Goal: Information Seeking & Learning: Learn about a topic

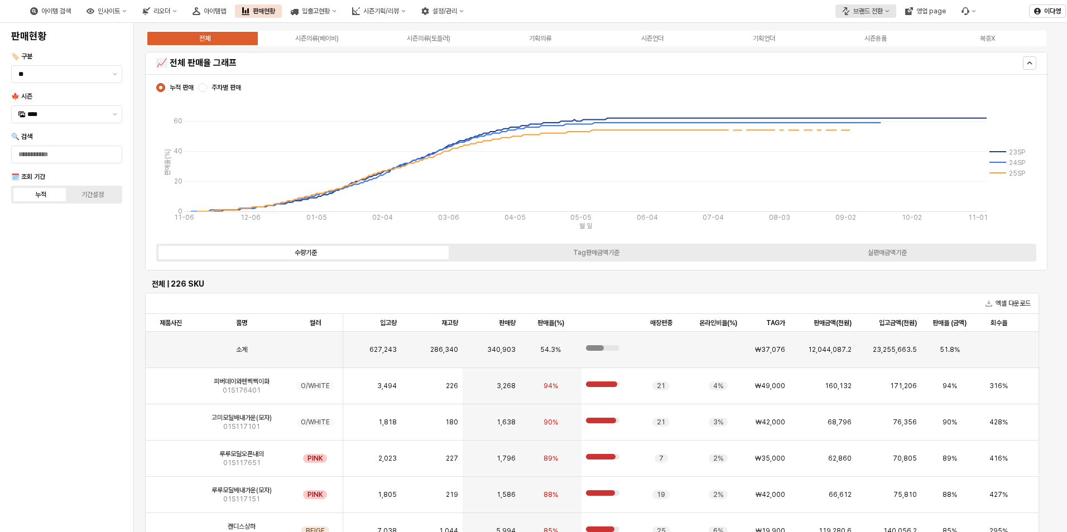
click at [870, 12] on div "브랜드 전환" at bounding box center [868, 11] width 30 height 8
click at [854, 55] on div "디즈니" at bounding box center [876, 50] width 68 height 11
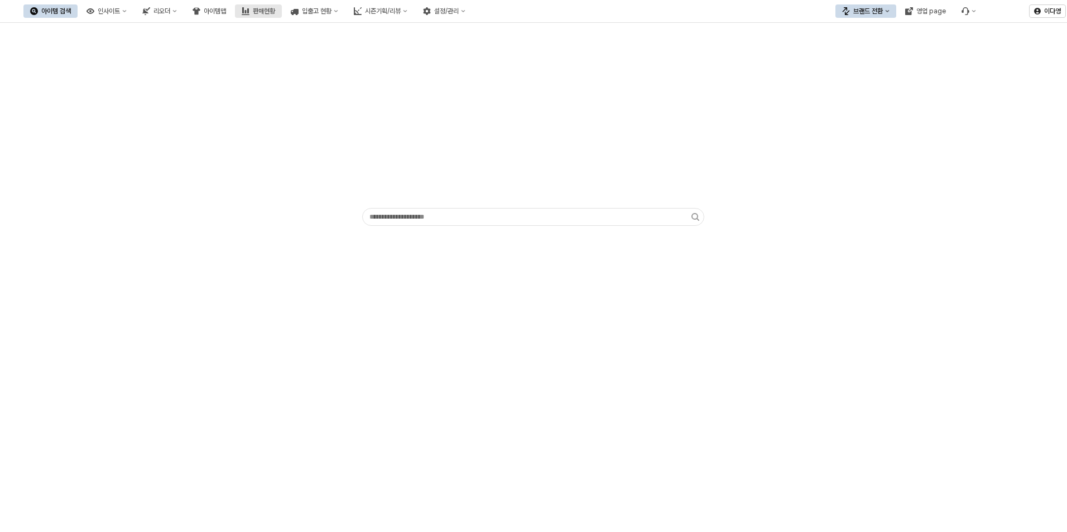
click at [275, 12] on div "판매현황" at bounding box center [264, 11] width 22 height 8
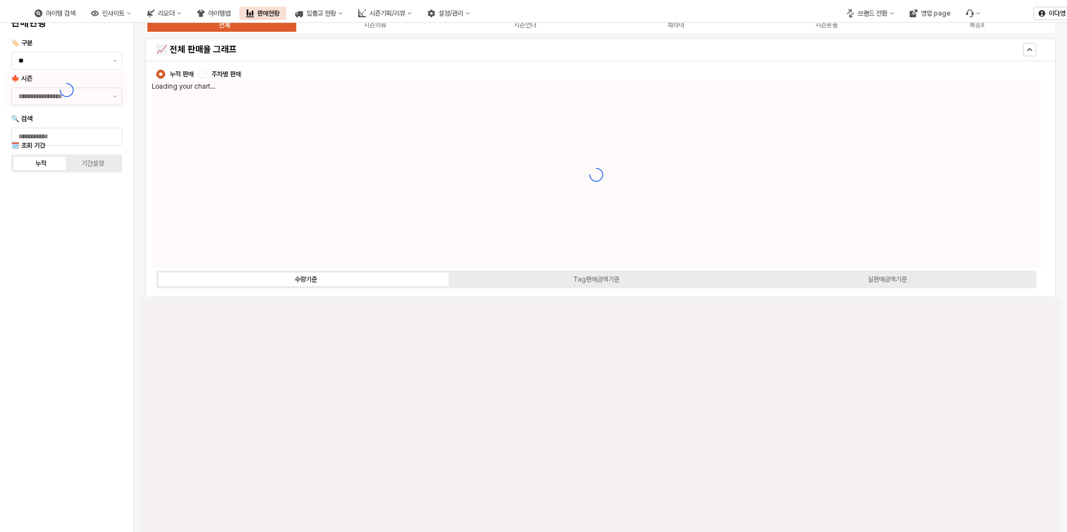
type input "****"
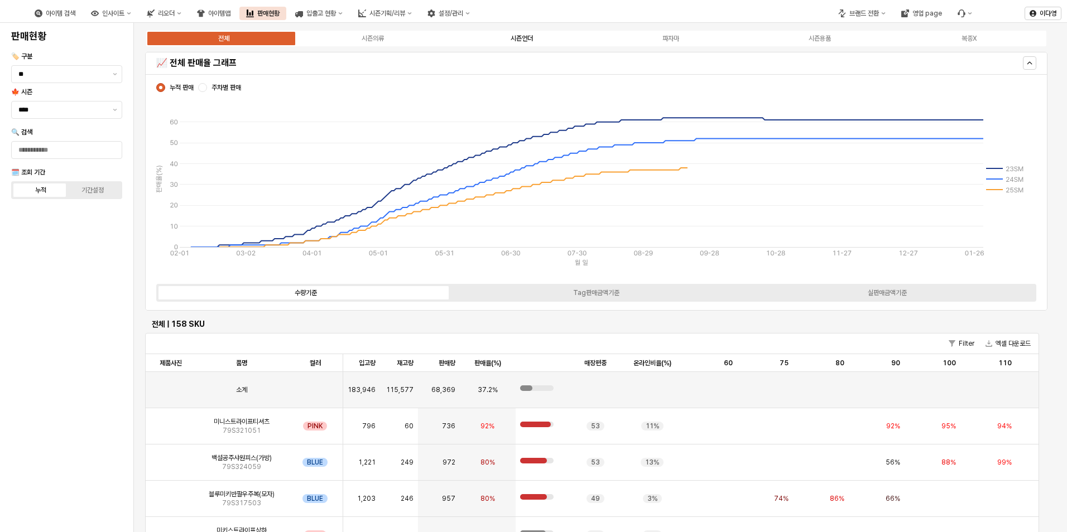
click at [524, 38] on div "시즌언더" at bounding box center [521, 39] width 22 height 8
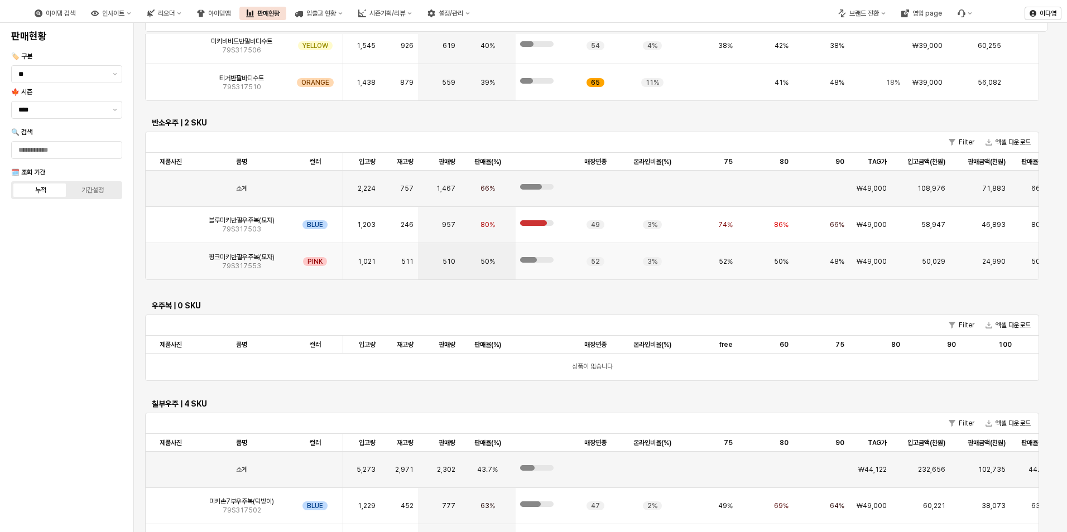
scroll to position [1004, 0]
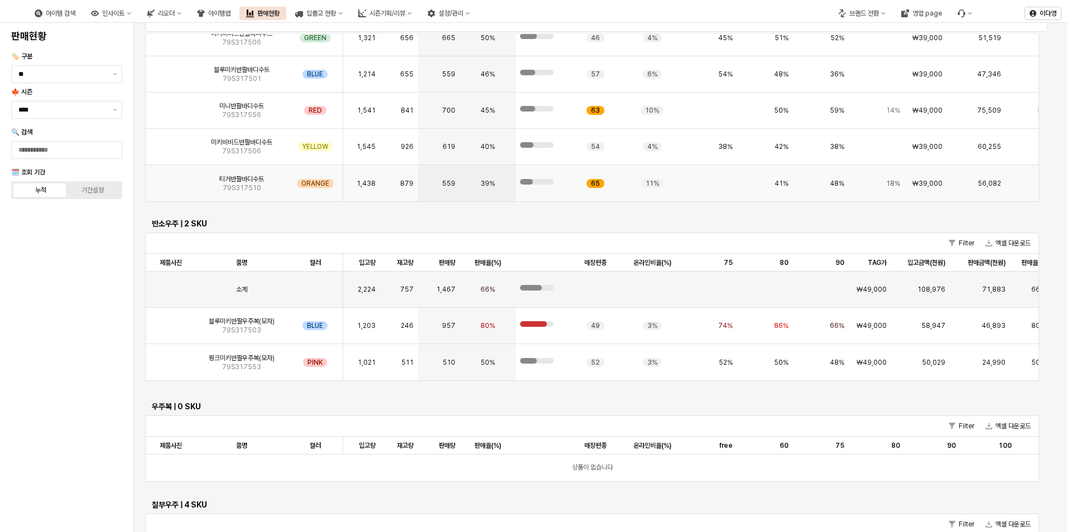
click at [171, 179] on img "App Frame" at bounding box center [171, 179] width 0 height 0
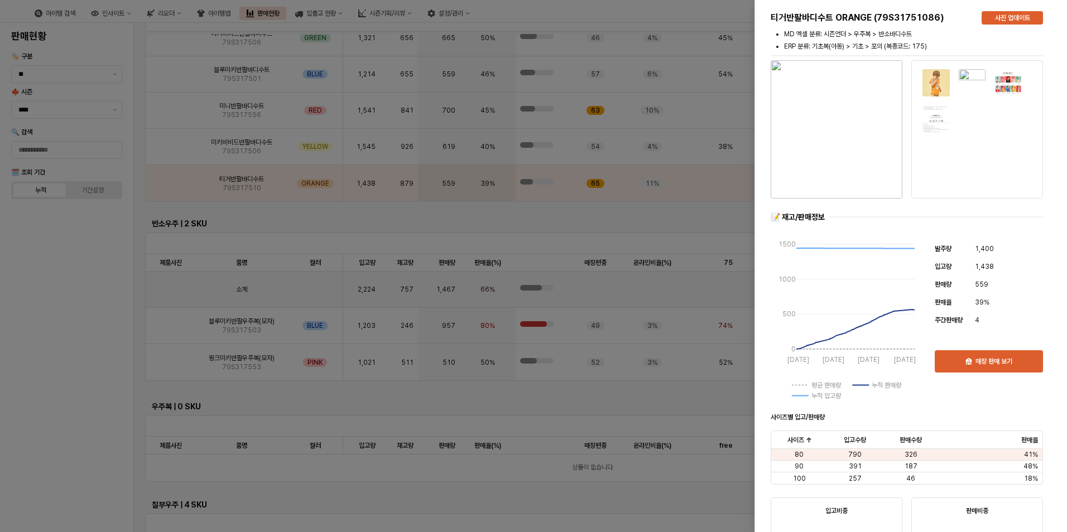
click at [934, 86] on img at bounding box center [936, 83] width 28 height 28
click at [266, 135] on div at bounding box center [533, 266] width 1067 height 532
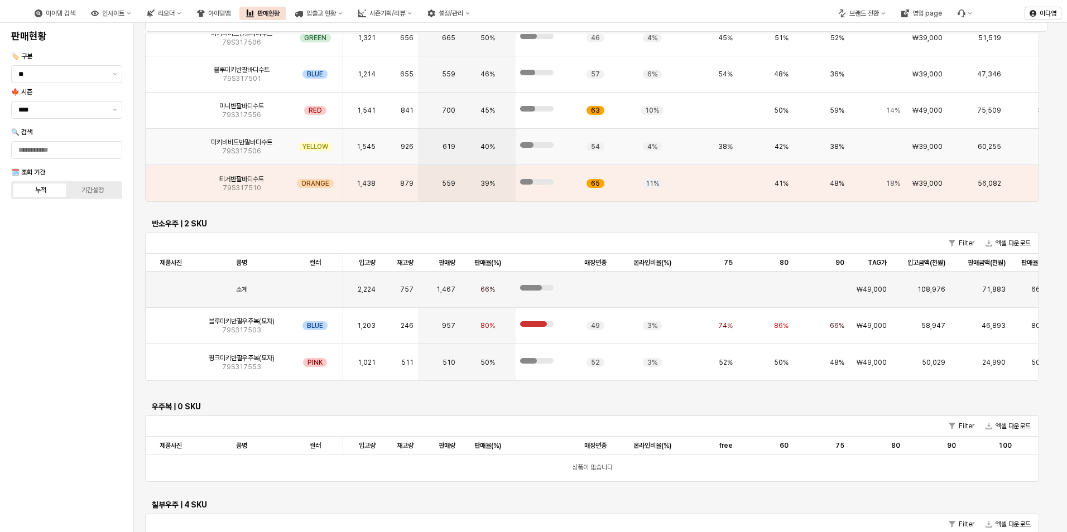
click at [171, 142] on img "App Frame" at bounding box center [171, 142] width 0 height 0
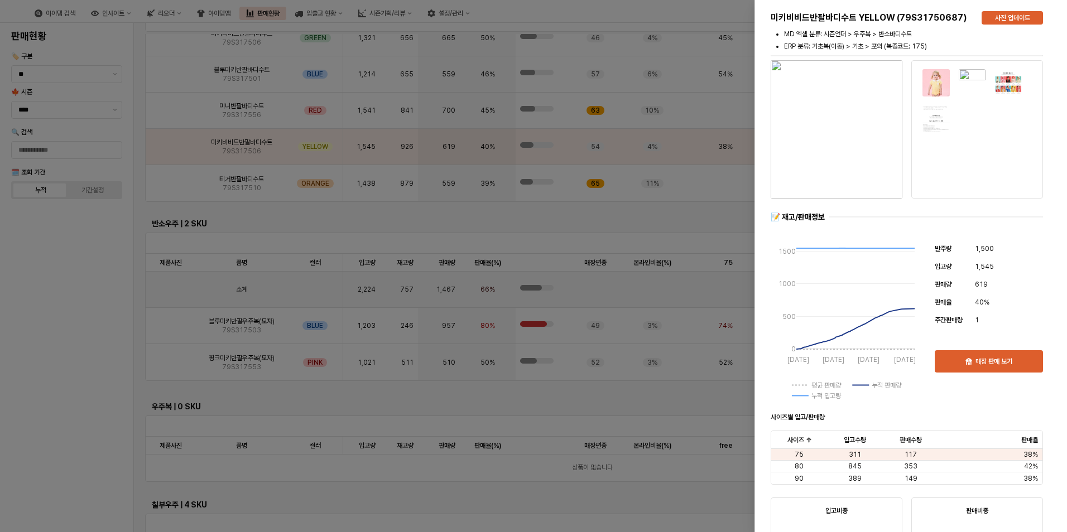
click at [88, 214] on div at bounding box center [533, 266] width 1067 height 532
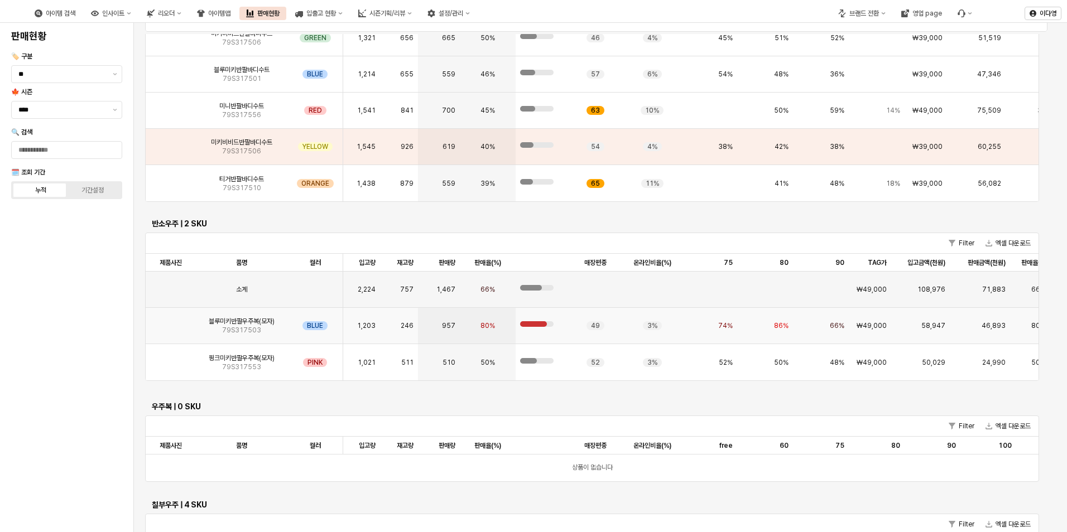
click at [171, 321] on img "App Frame" at bounding box center [171, 321] width 0 height 0
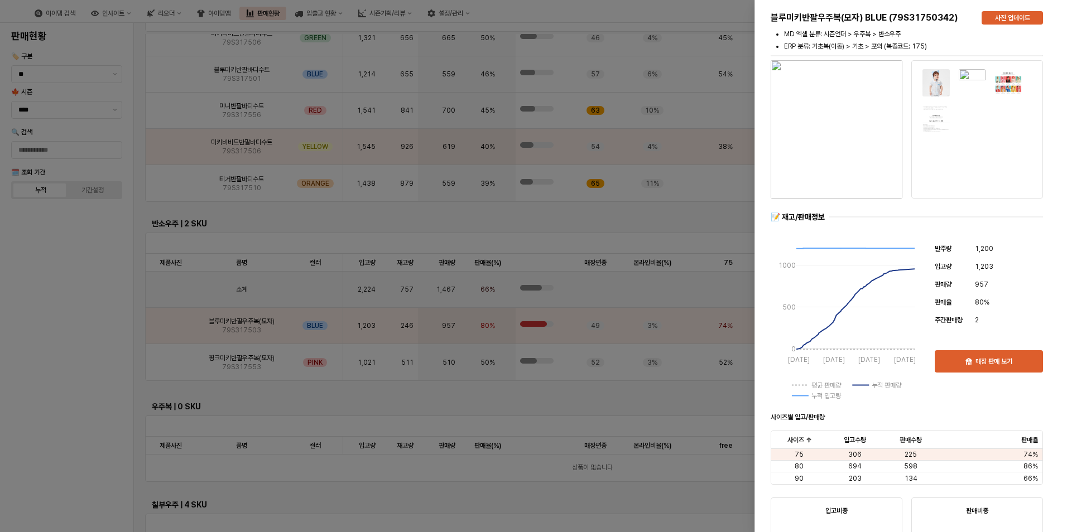
click at [170, 355] on div at bounding box center [533, 266] width 1067 height 532
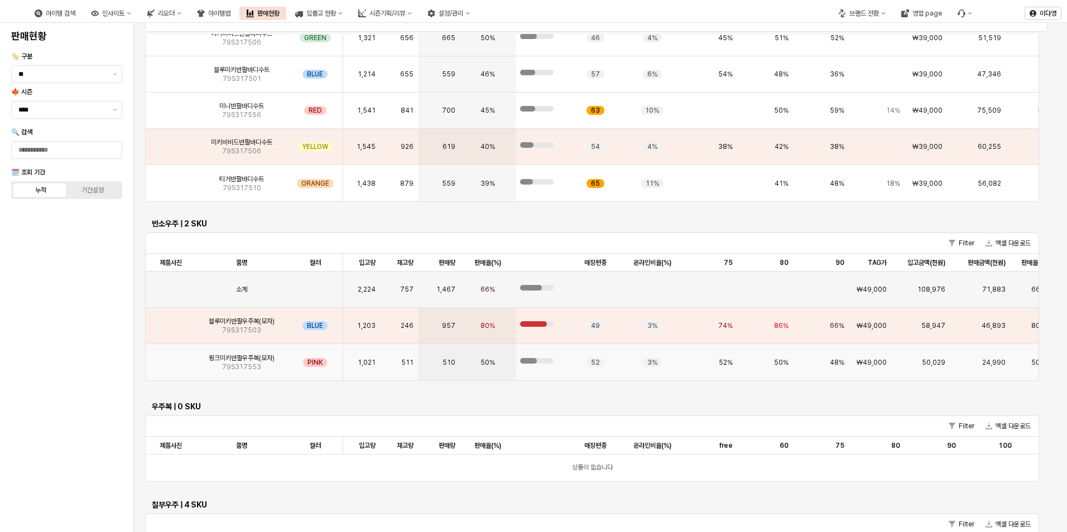
click at [171, 358] on img "App Frame" at bounding box center [171, 358] width 0 height 0
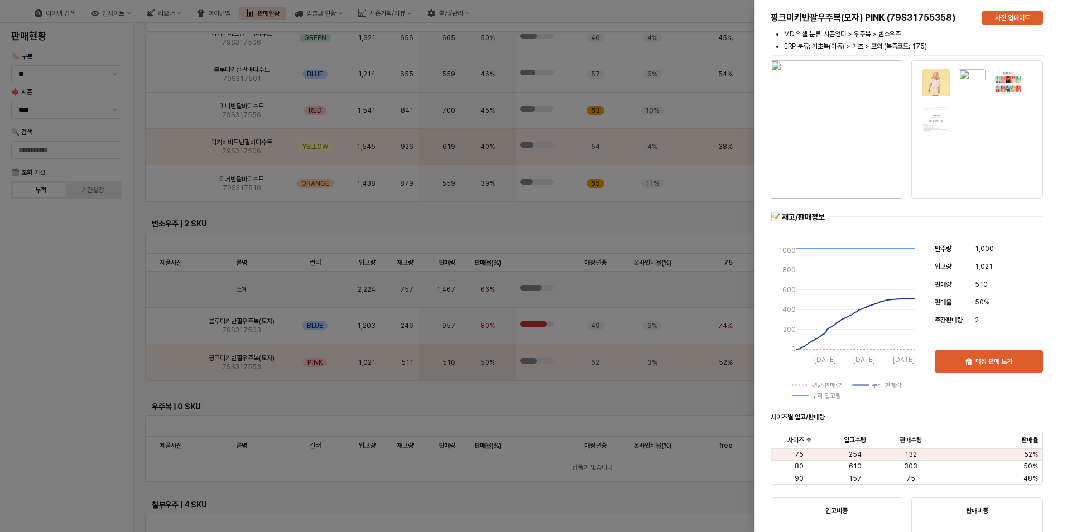
click at [80, 363] on div at bounding box center [533, 266] width 1067 height 532
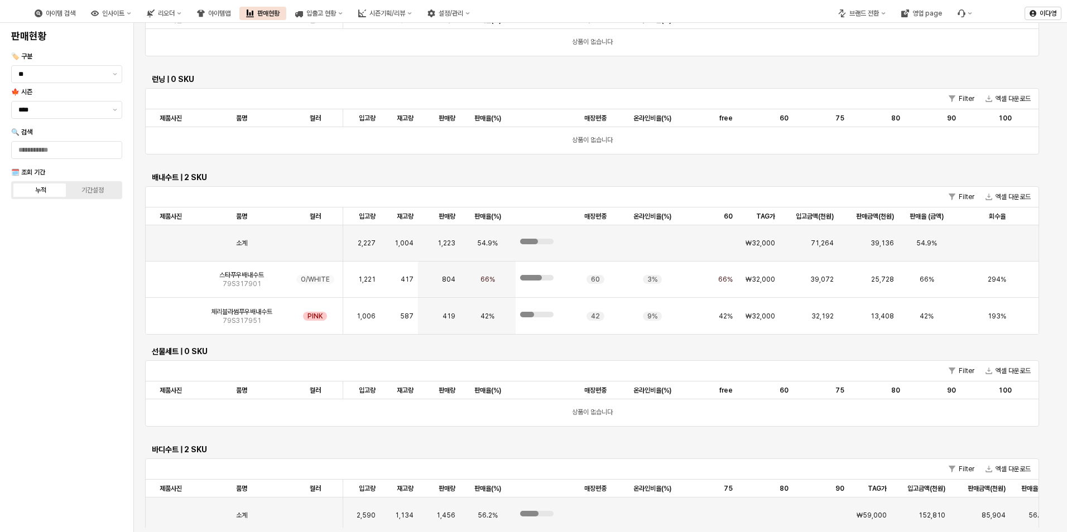
scroll to position [0, 0]
